Goal: Task Accomplishment & Management: Complete application form

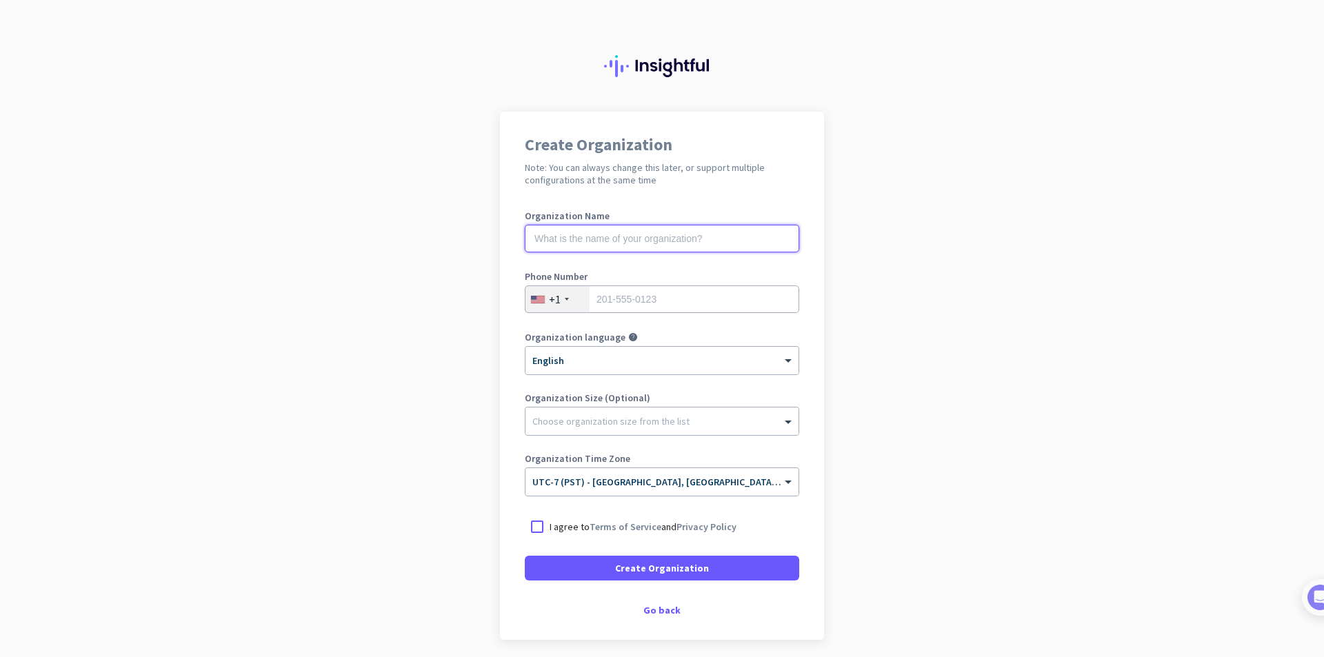
click at [652, 241] on input "text" at bounding box center [662, 239] width 274 height 28
type input "Musina"
click at [639, 284] on div "Phone Number +1" at bounding box center [662, 299] width 274 height 55
click at [636, 314] on div "Phone Number +1" at bounding box center [662, 299] width 274 height 55
click at [636, 305] on input "tel" at bounding box center [662, 299] width 274 height 28
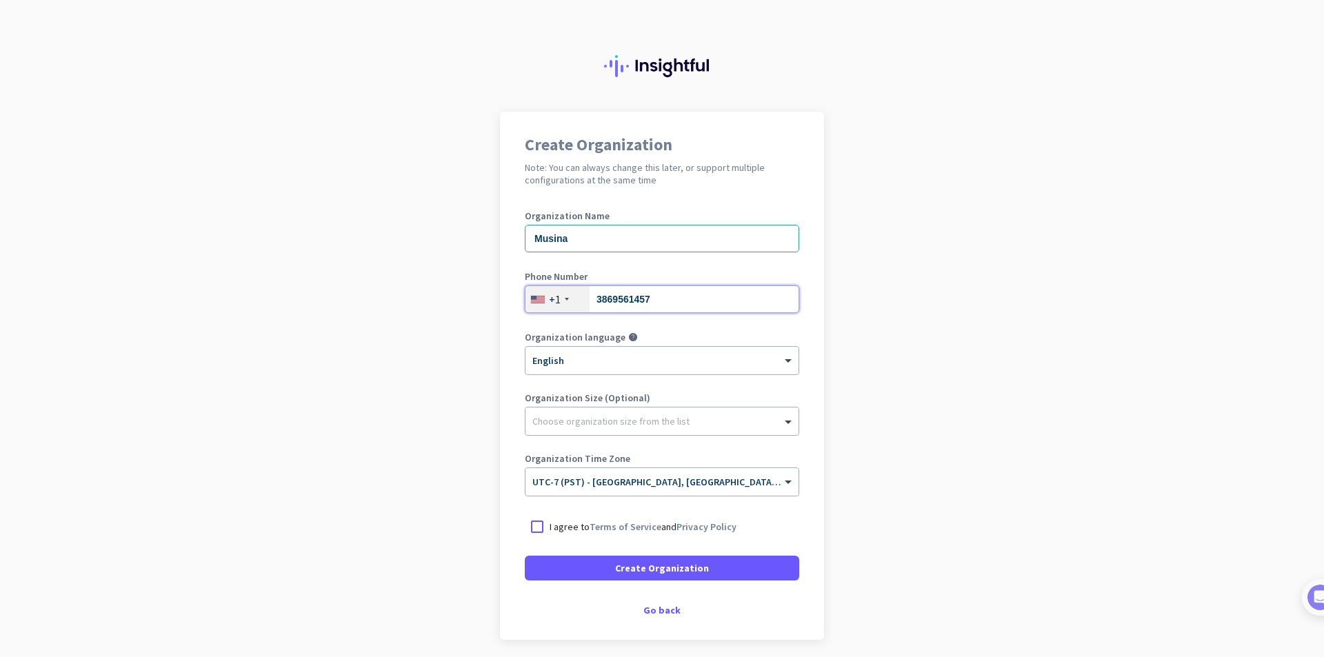
type input "3869561457"
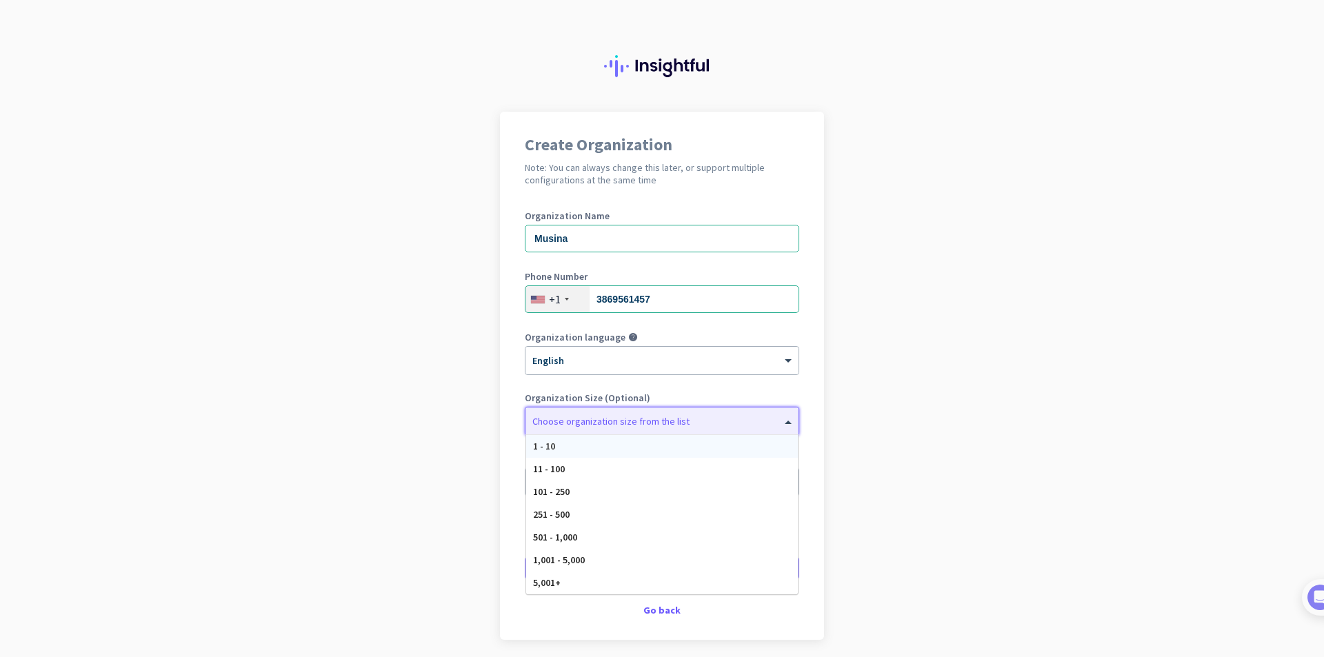
click at [586, 428] on div "Choose organization size from the list" at bounding box center [661, 422] width 273 height 28
click at [458, 390] on app-onboarding-organization "Create Organization Note: You can always change this later, or support multiple…" at bounding box center [662, 410] width 1324 height 597
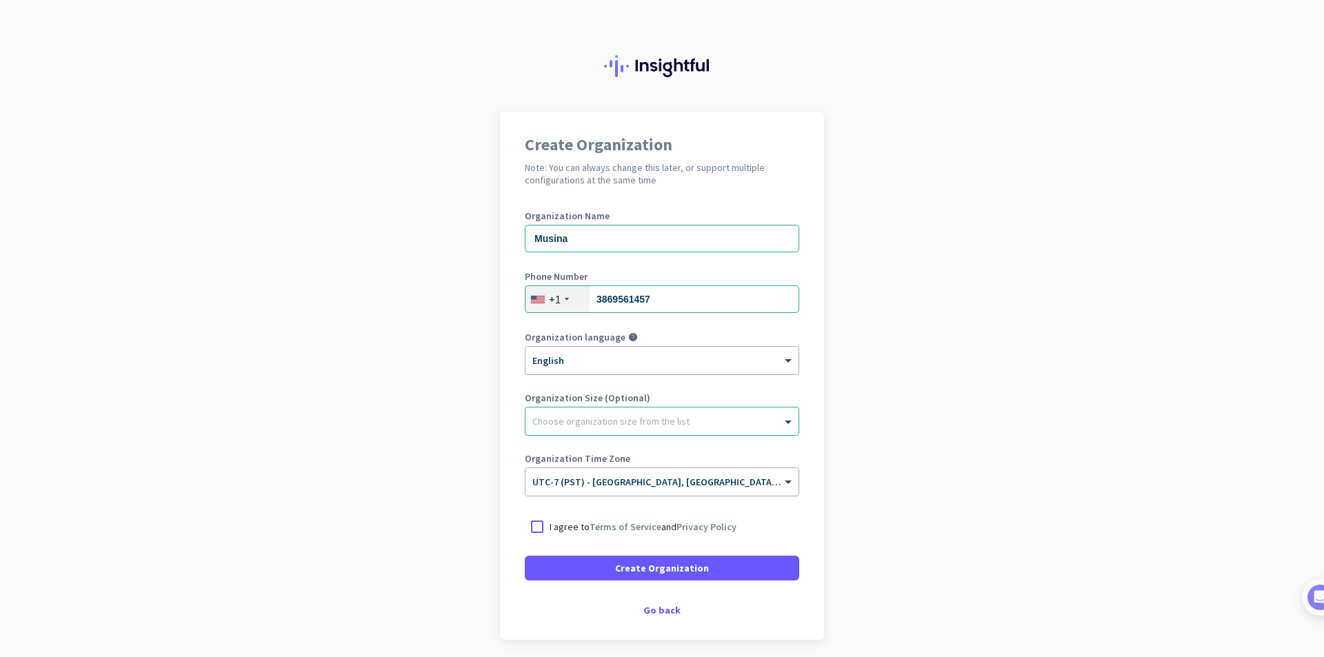
click at [550, 524] on p "I agree to Terms of Service and Privacy Policy" at bounding box center [643, 527] width 187 height 14
click at [0, 0] on input "I agree to Terms of Service and Privacy Policy" at bounding box center [0, 0] width 0 height 0
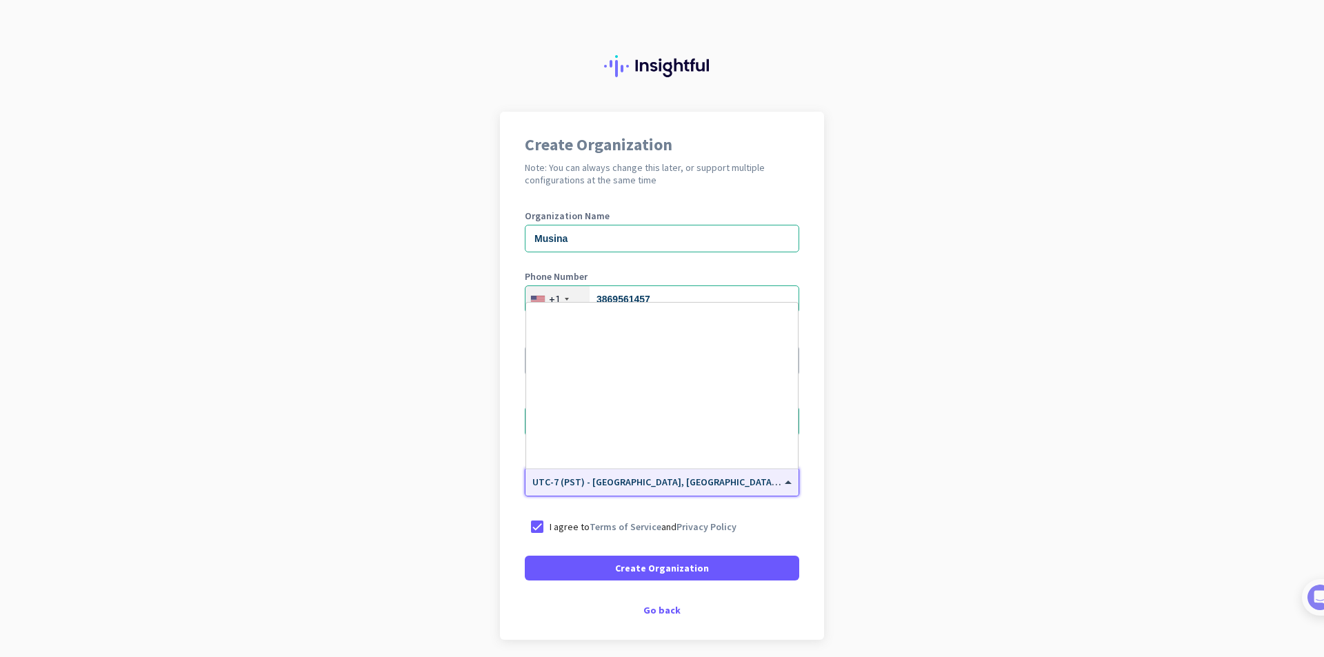
click at [571, 491] on div "× UTC-7 (PST) - [GEOGRAPHIC_DATA], [GEOGRAPHIC_DATA], [GEOGRAPHIC_DATA][PERSON_…" at bounding box center [661, 482] width 273 height 28
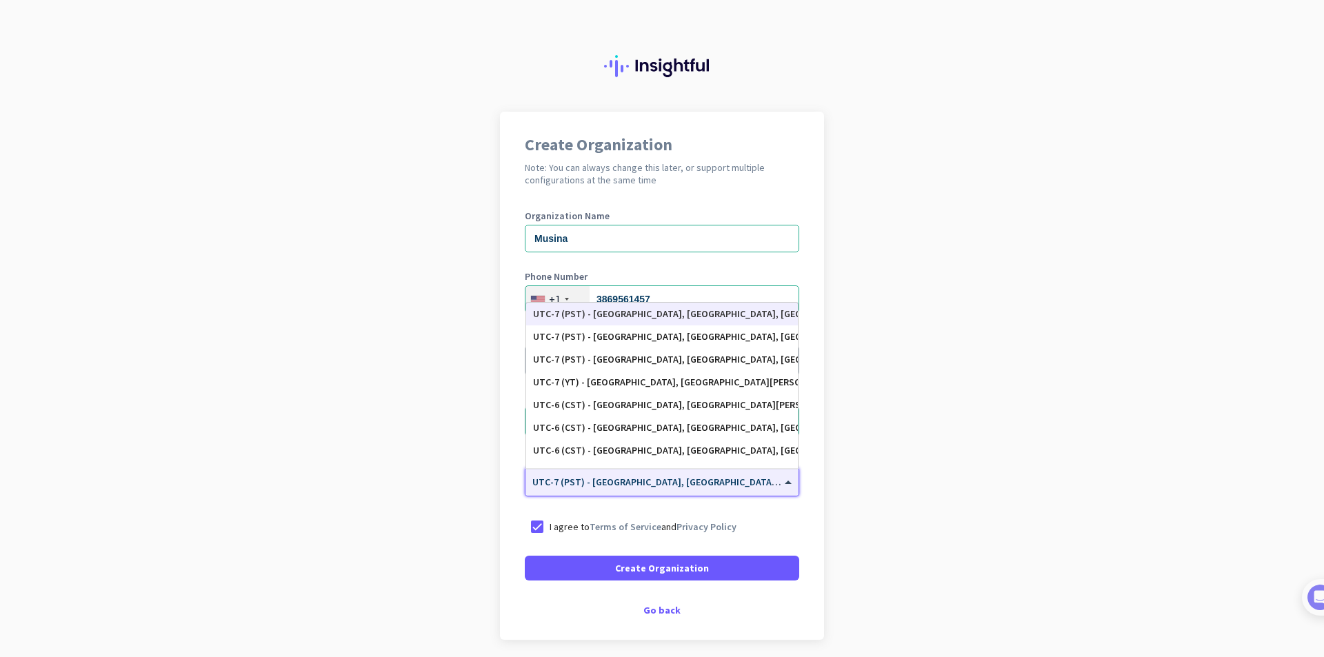
click at [451, 469] on app-onboarding-organization "Create Organization Note: You can always change this later, or support multiple…" at bounding box center [662, 410] width 1324 height 597
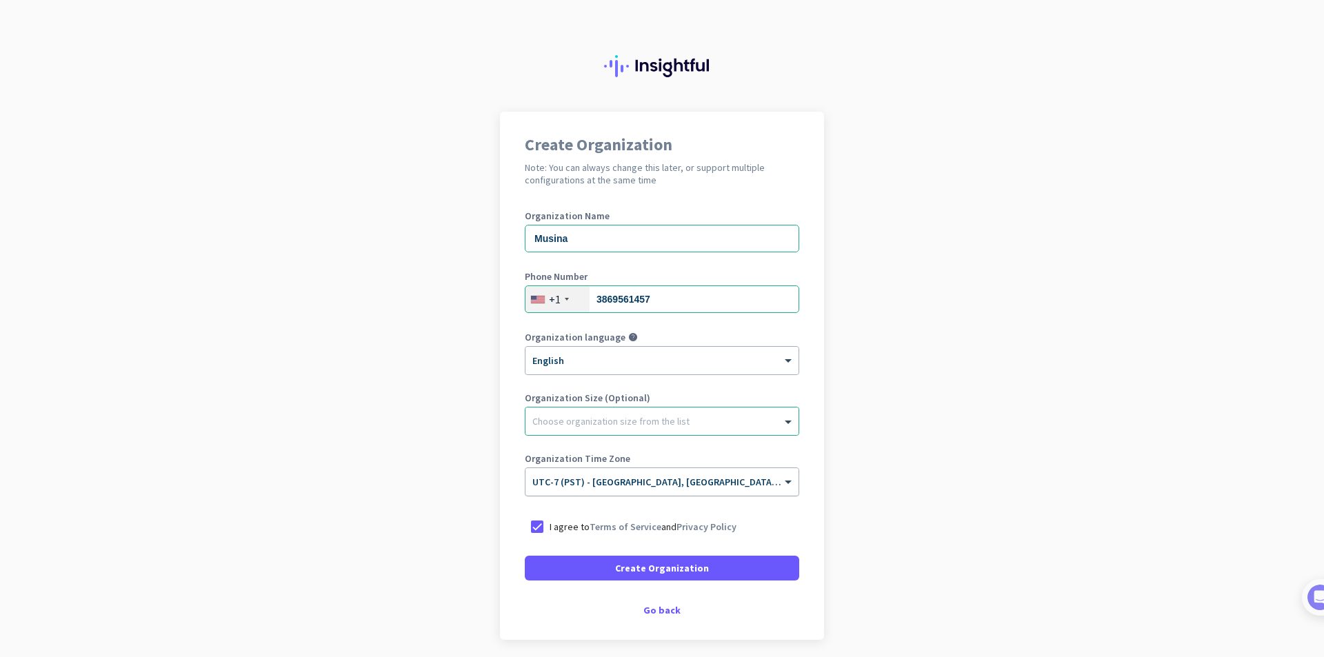
click at [624, 483] on div at bounding box center [661, 478] width 273 height 12
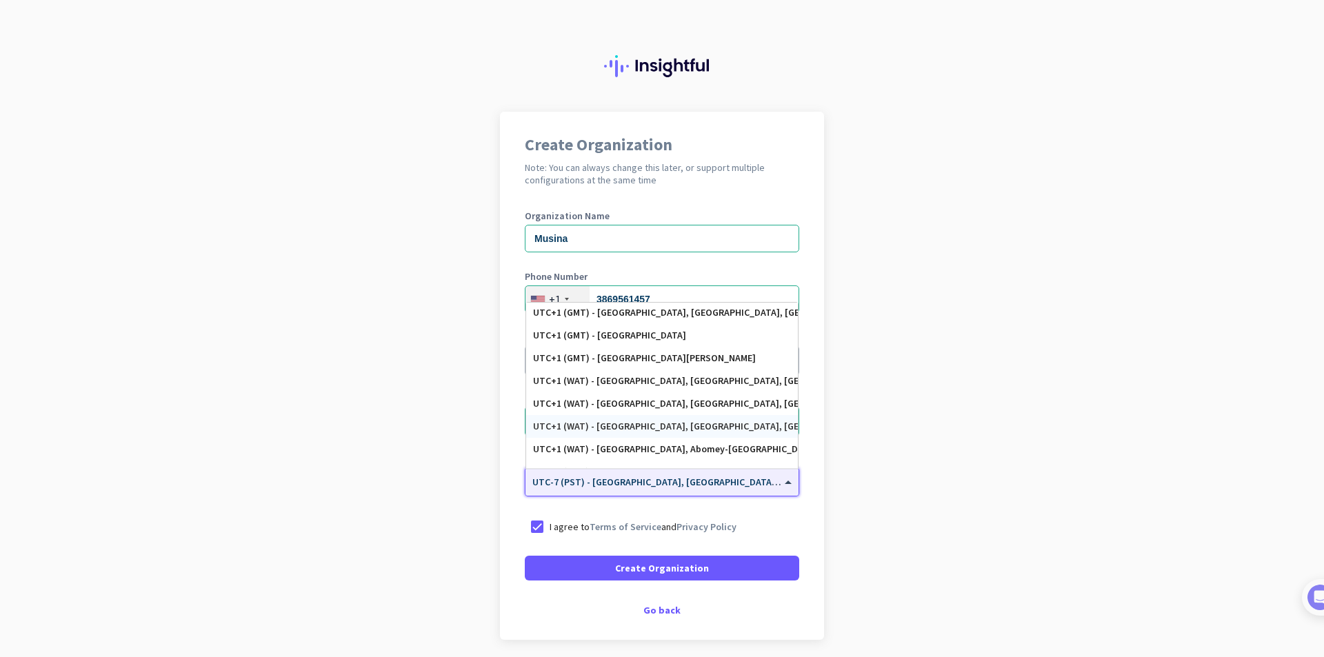
scroll to position [2640, 0]
click at [927, 259] on app-onboarding-organization "Create Organization Note: You can always change this later, or support multiple…" at bounding box center [662, 410] width 1324 height 597
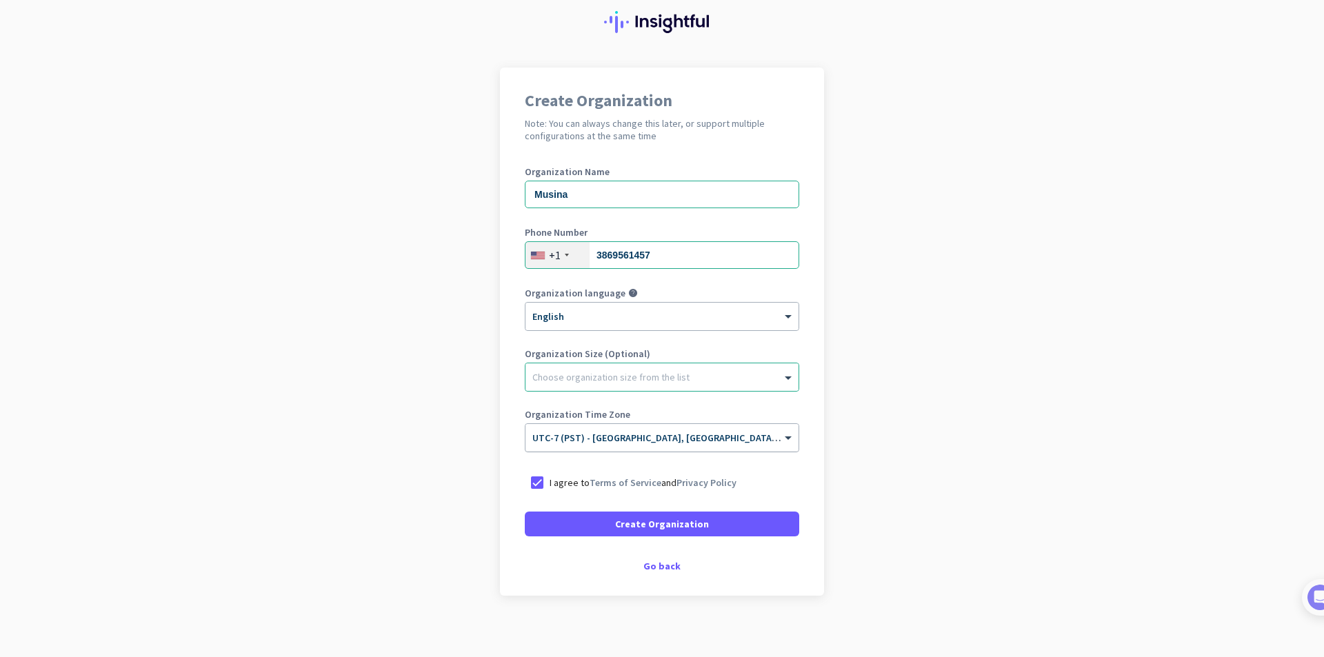
scroll to position [52, 0]
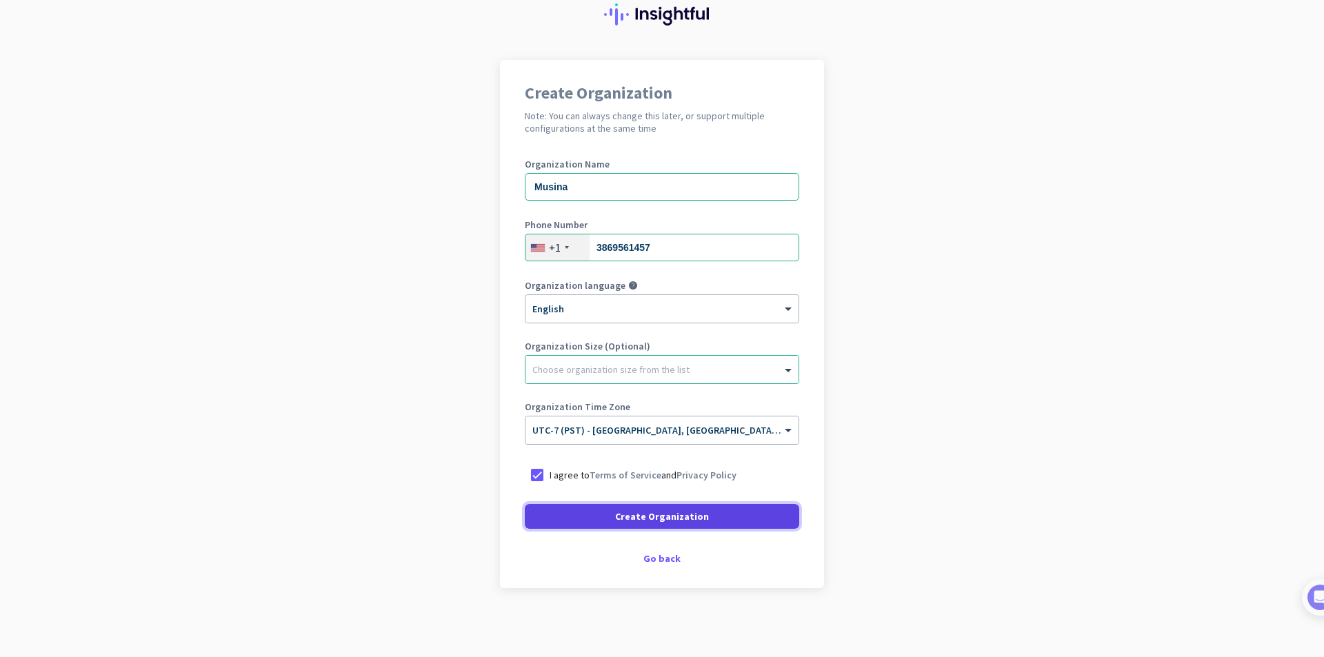
click at [674, 519] on span "Create Organization" at bounding box center [662, 517] width 94 height 14
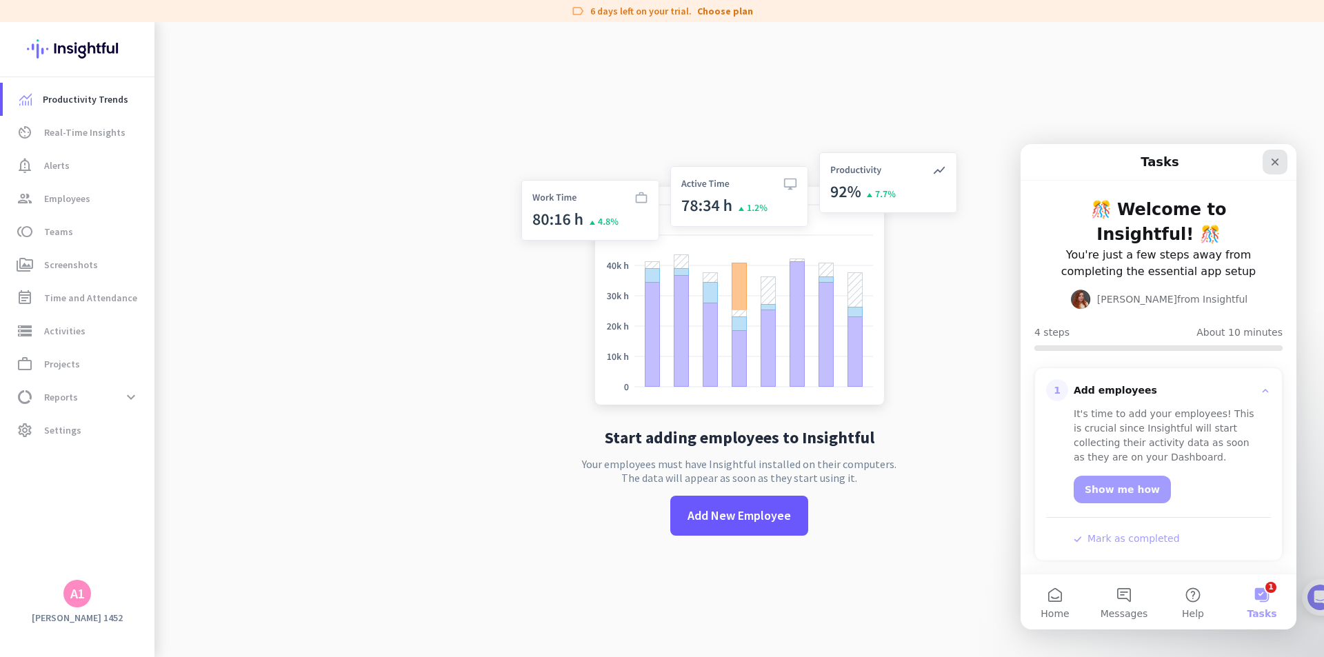
click at [1271, 158] on icon "Close" at bounding box center [1274, 162] width 11 height 11
